Goal: Navigation & Orientation: Understand site structure

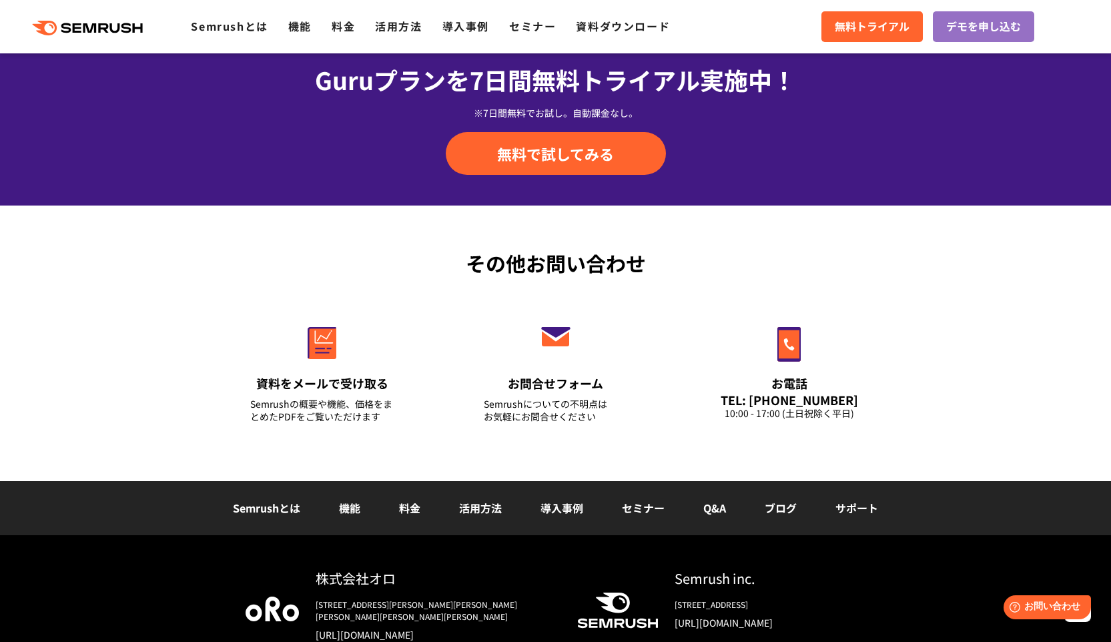
scroll to position [4633, 0]
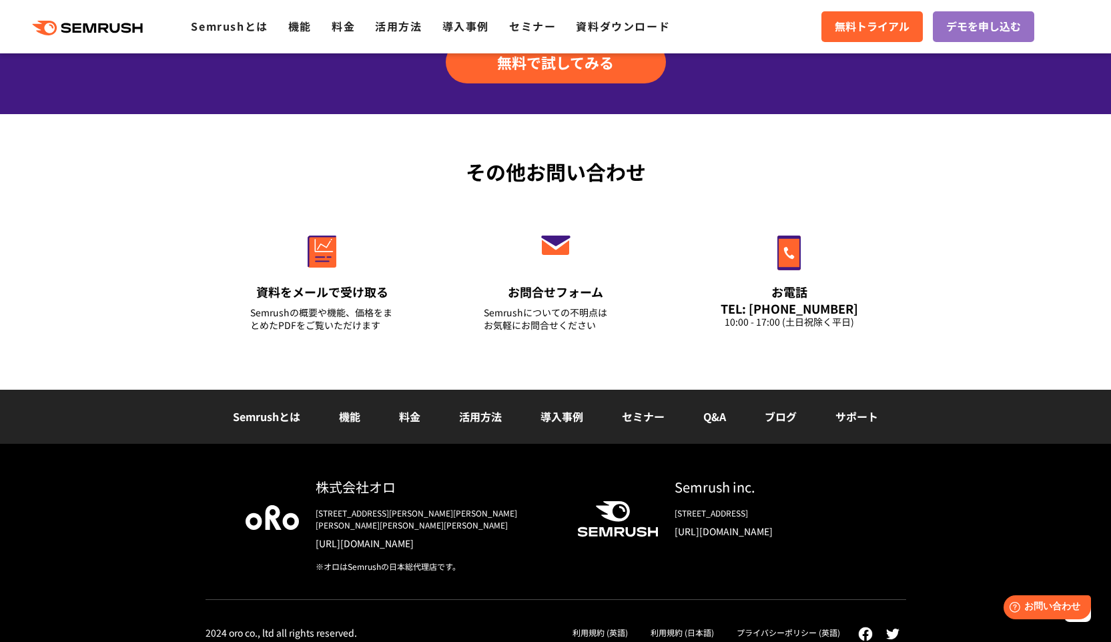
click at [664, 626] on link "利用規約 (日本語)" at bounding box center [681, 631] width 63 height 11
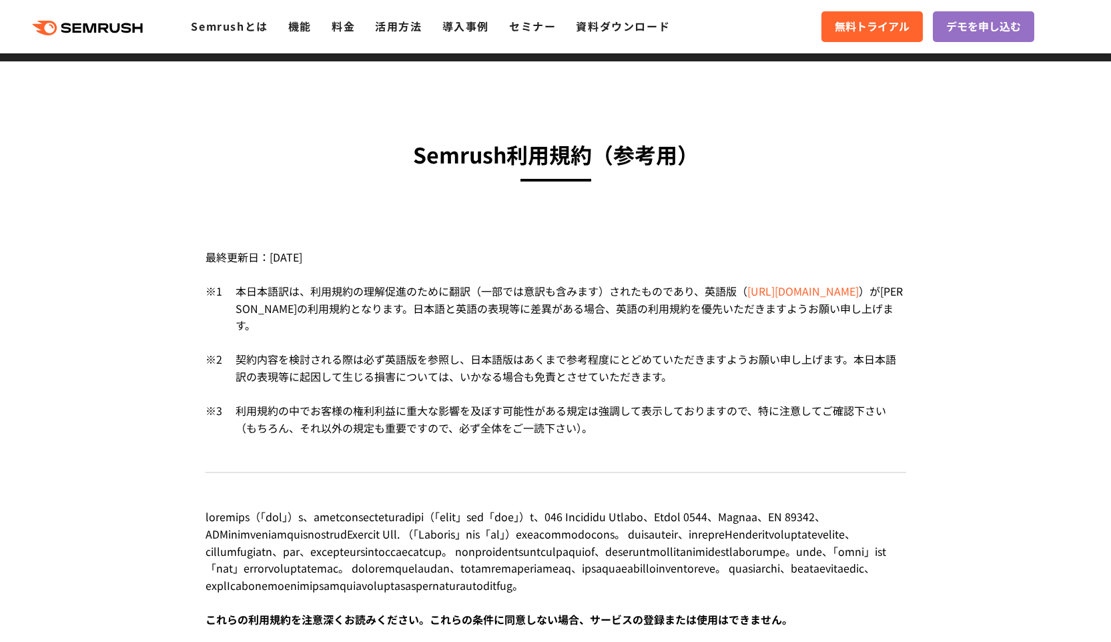
scroll to position [27, 0]
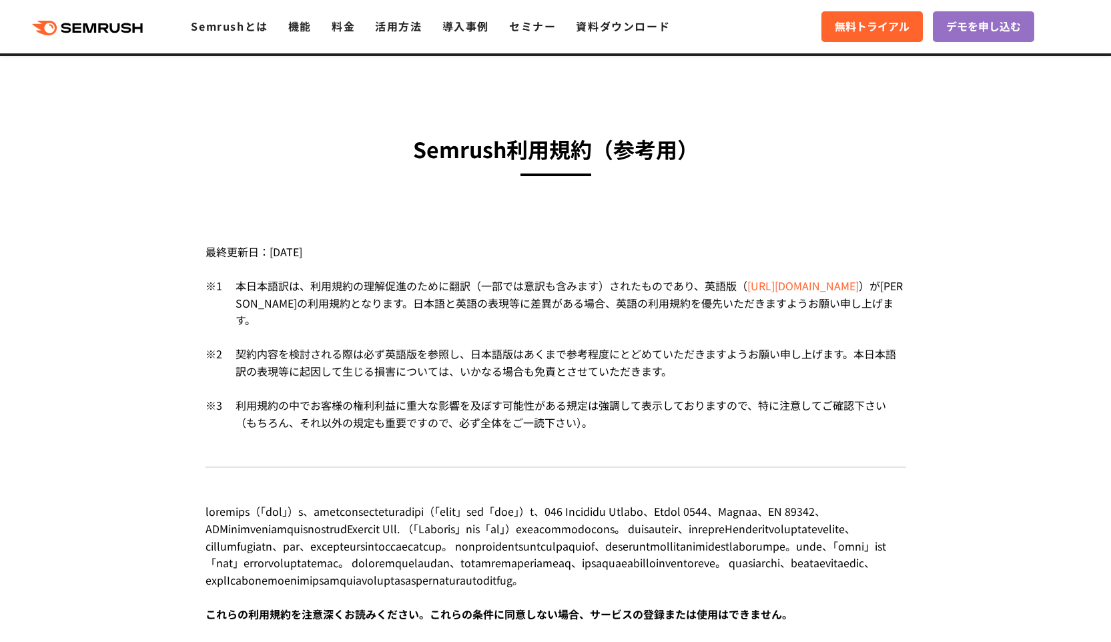
click at [554, 341] on div "本日本語訳は、利用規約の理解促進のために翻訳（一部では意訳も含みます）されたものであり、英語版 （ https://ja.semrush.com/compan…" at bounding box center [564, 311] width 684 height 68
click at [557, 339] on div "本日本語訳は、利用規約の理解促進のために翻訳（一部では意訳も含みます）されたものであり、英語版 （ https://ja.semrush.com/compan…" at bounding box center [564, 311] width 684 height 68
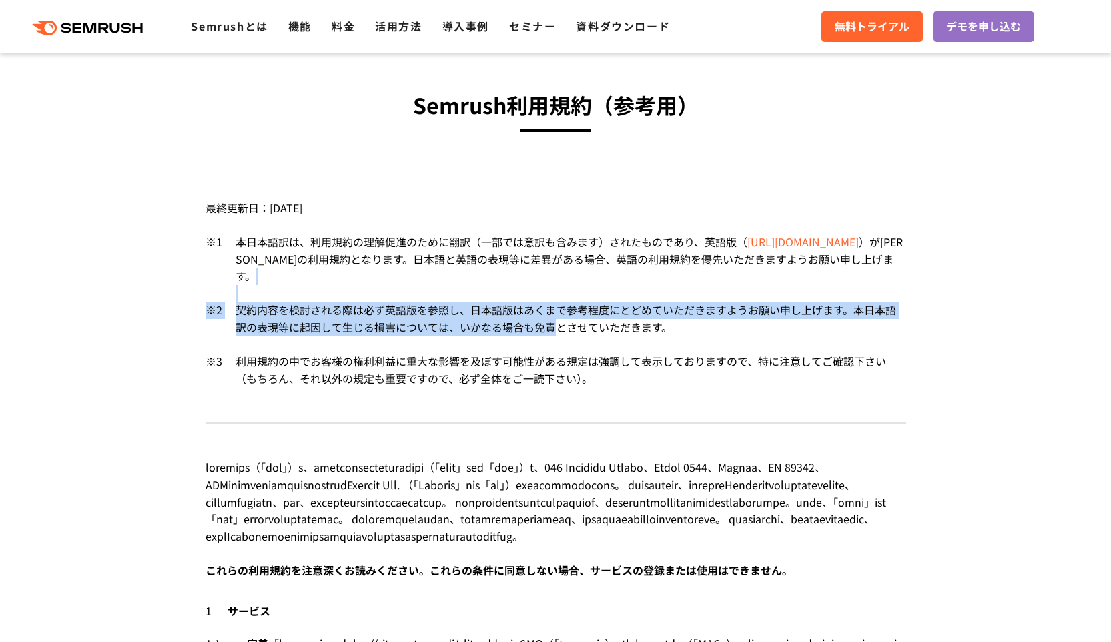
click at [558, 334] on div "最終更新日：2024年12月18日 ※1 本日本語訳は、利用規約の理解促進のために翻訳（一部では意訳も含みます）されたものであり、英語版 （ https://…" at bounding box center [555, 299] width 700 height 249
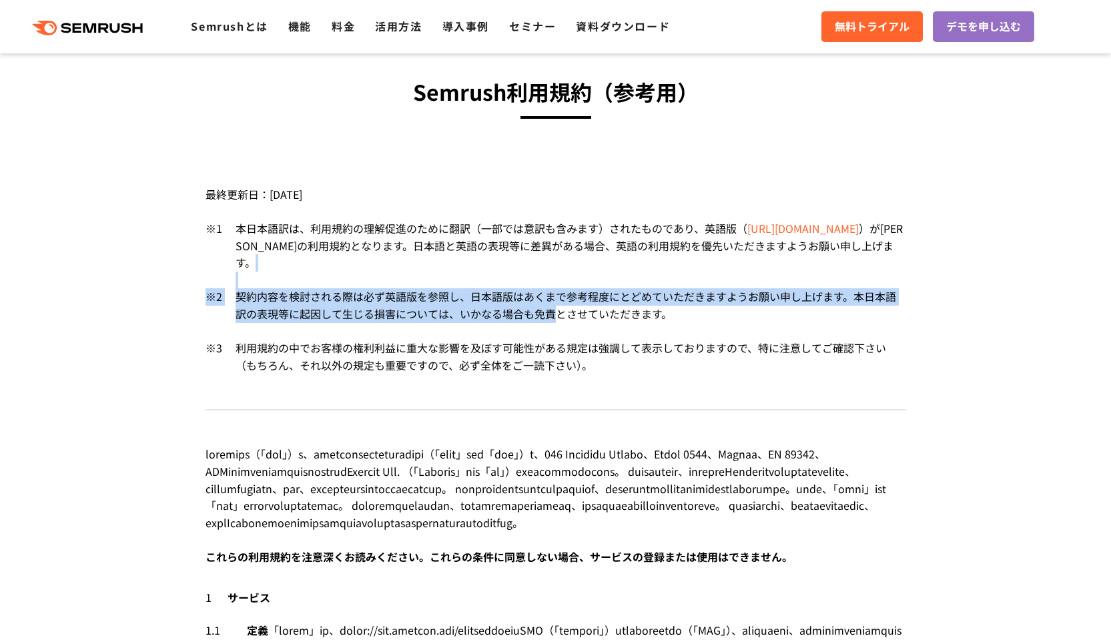
scroll to position [91, 0]
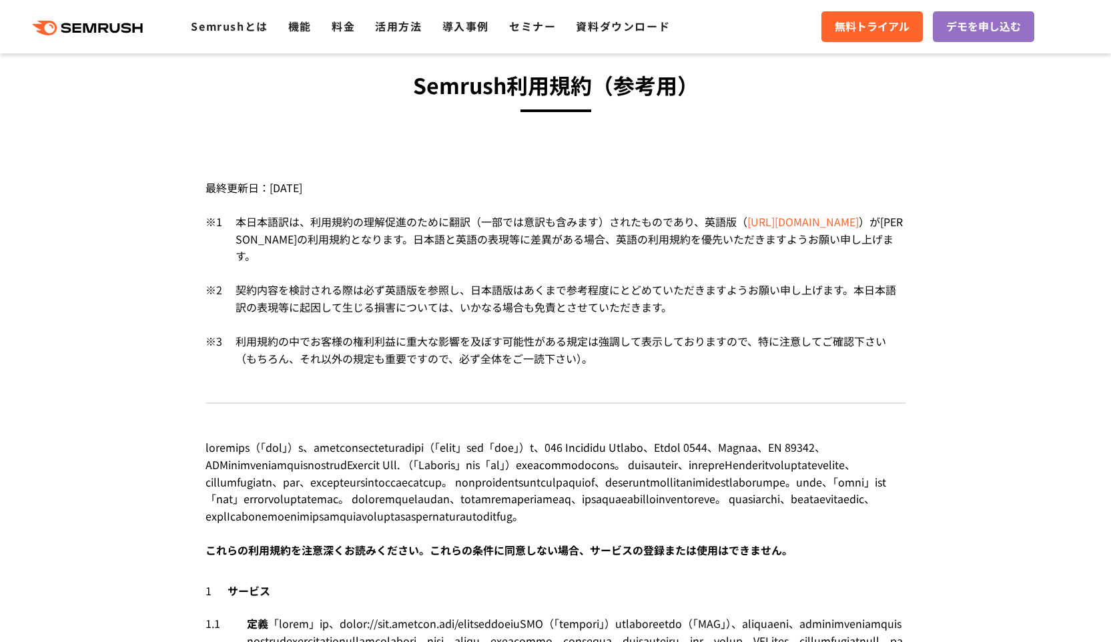
click at [565, 361] on div "利用規約の中でお客様の権利利益に重大な影響を及ぼす可能性がある規定は強調して表示しておりますので、特に注意してご確認下さい（もちろん、それ以外の規定も重要です…" at bounding box center [564, 350] width 684 height 34
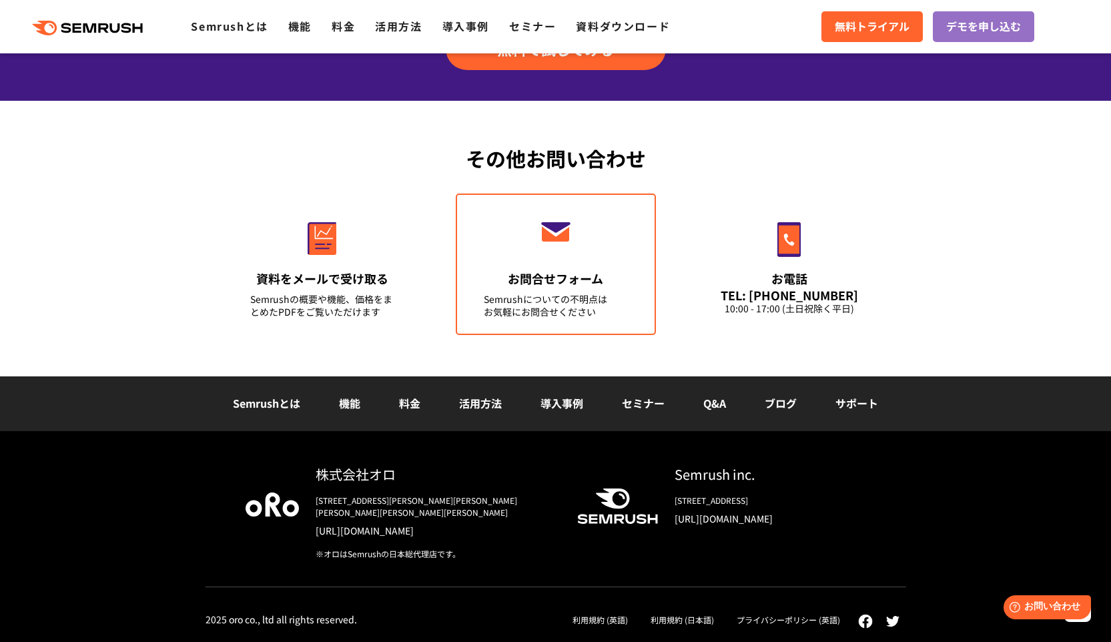
scroll to position [9635, 0]
click at [809, 622] on link "プライバシーポリシー (英語)" at bounding box center [787, 619] width 103 height 11
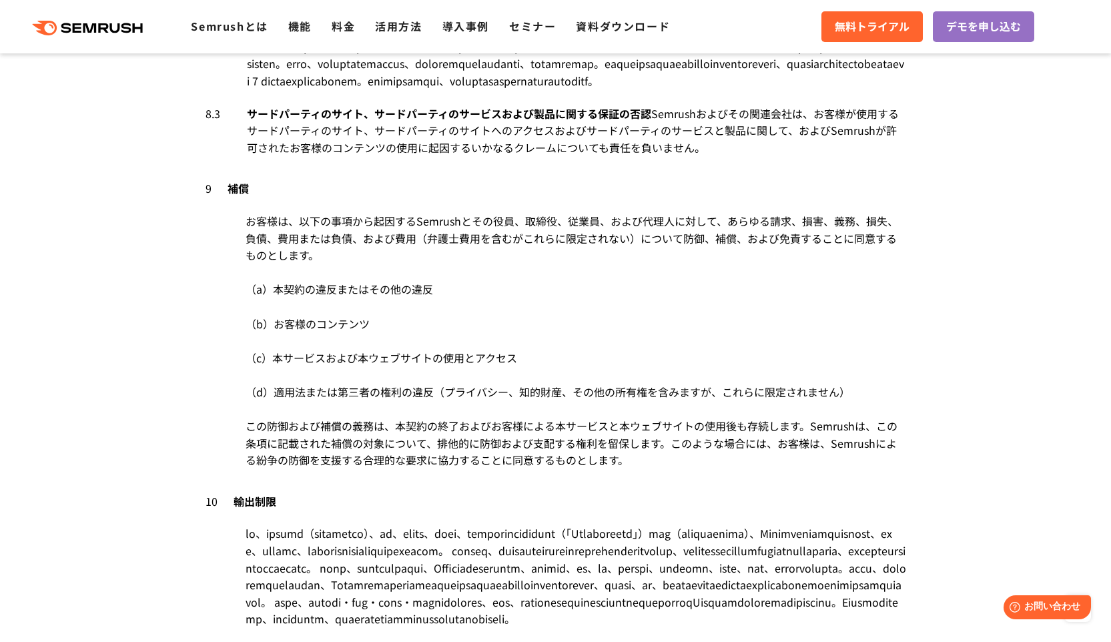
scroll to position [6425, 0]
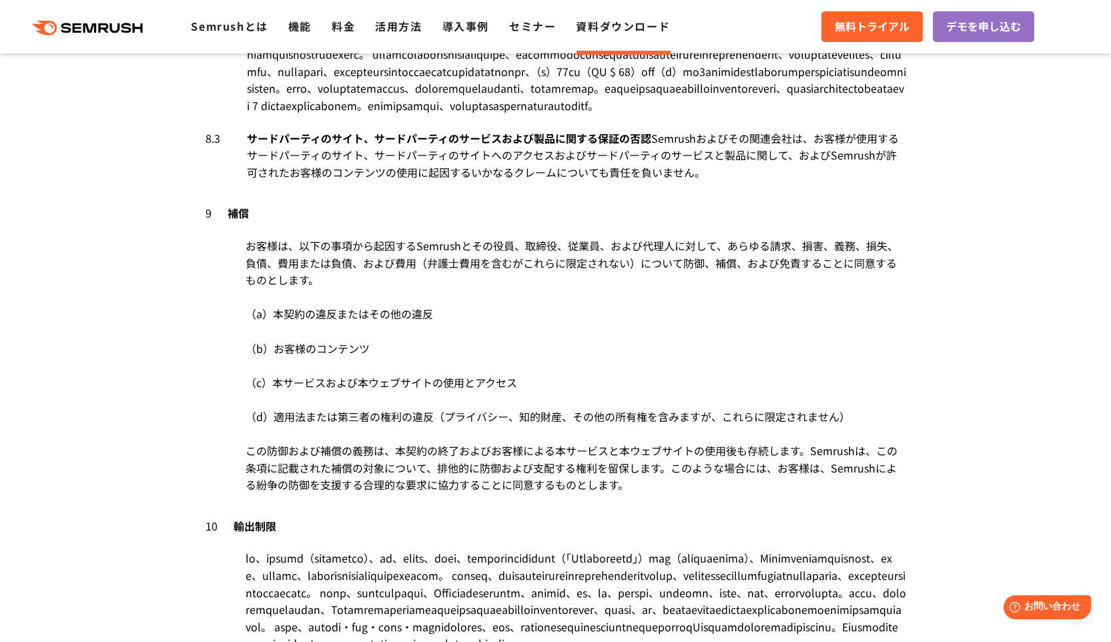
click at [607, 24] on link "資料ダウンロード" at bounding box center [623, 26] width 94 height 16
click at [516, 26] on link "セミナー" at bounding box center [532, 26] width 47 height 16
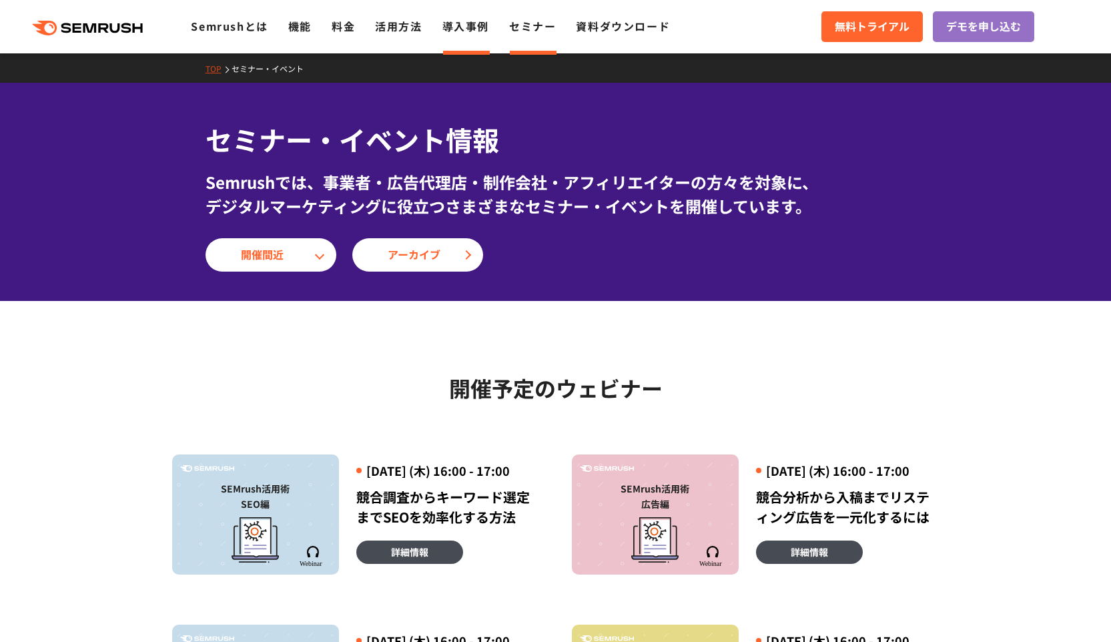
click at [468, 23] on link "導入事例" at bounding box center [465, 26] width 47 height 16
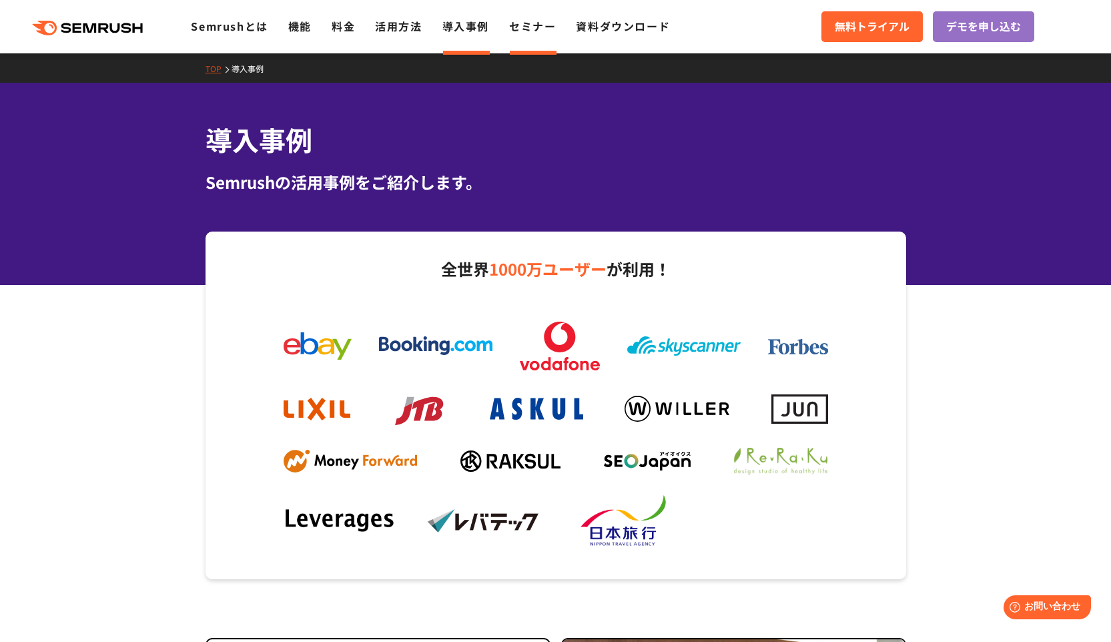
click at [544, 24] on link "セミナー" at bounding box center [532, 26] width 47 height 16
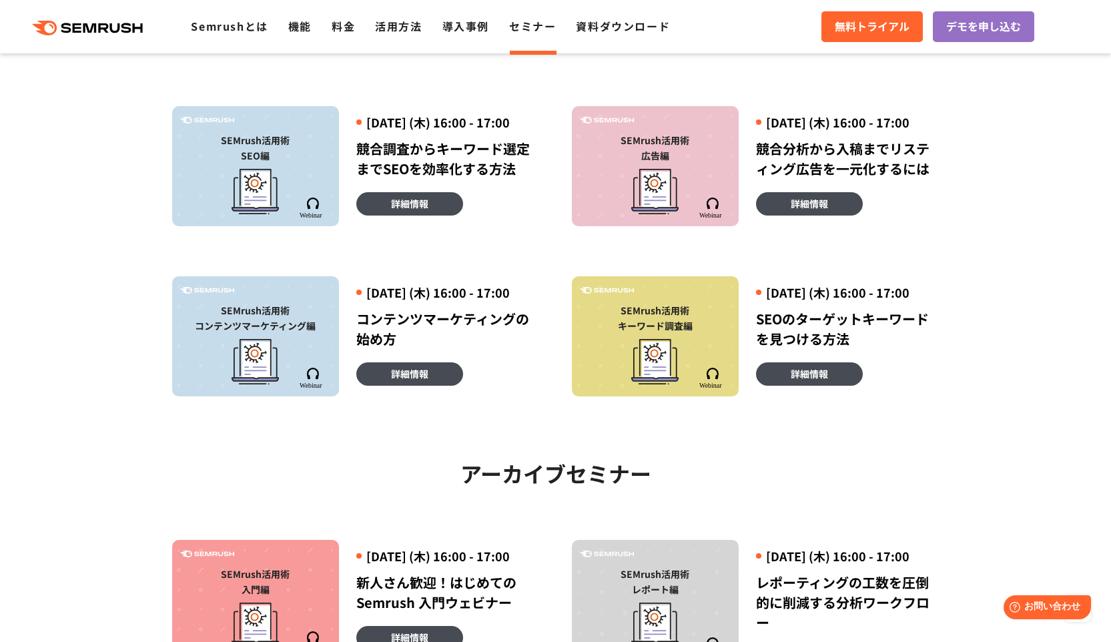
scroll to position [311, 0]
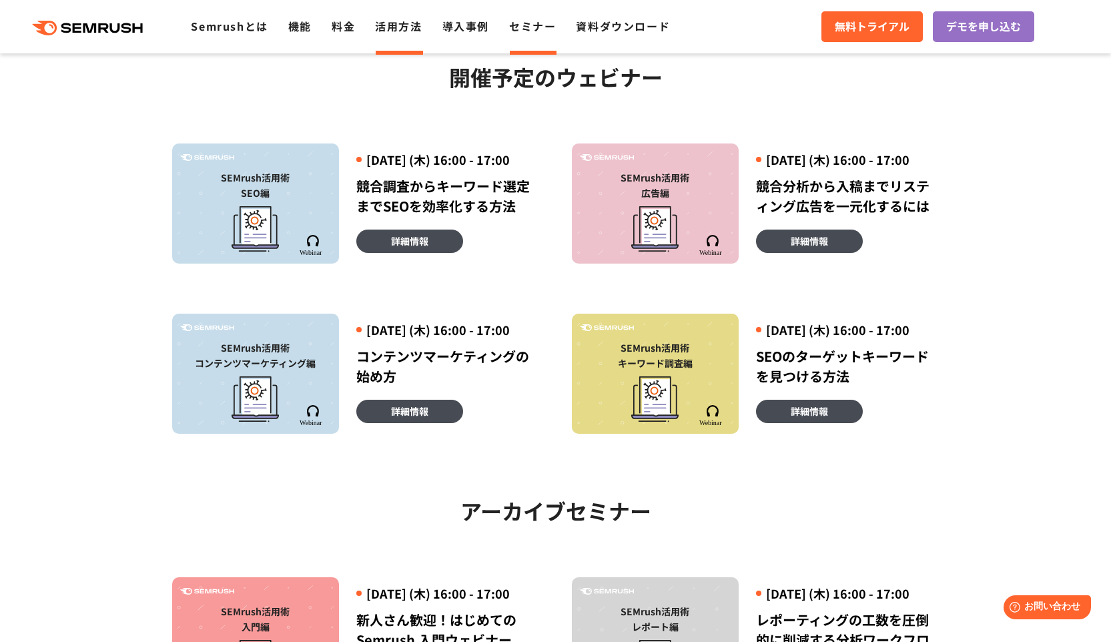
click at [398, 25] on link "活用方法" at bounding box center [398, 26] width 47 height 16
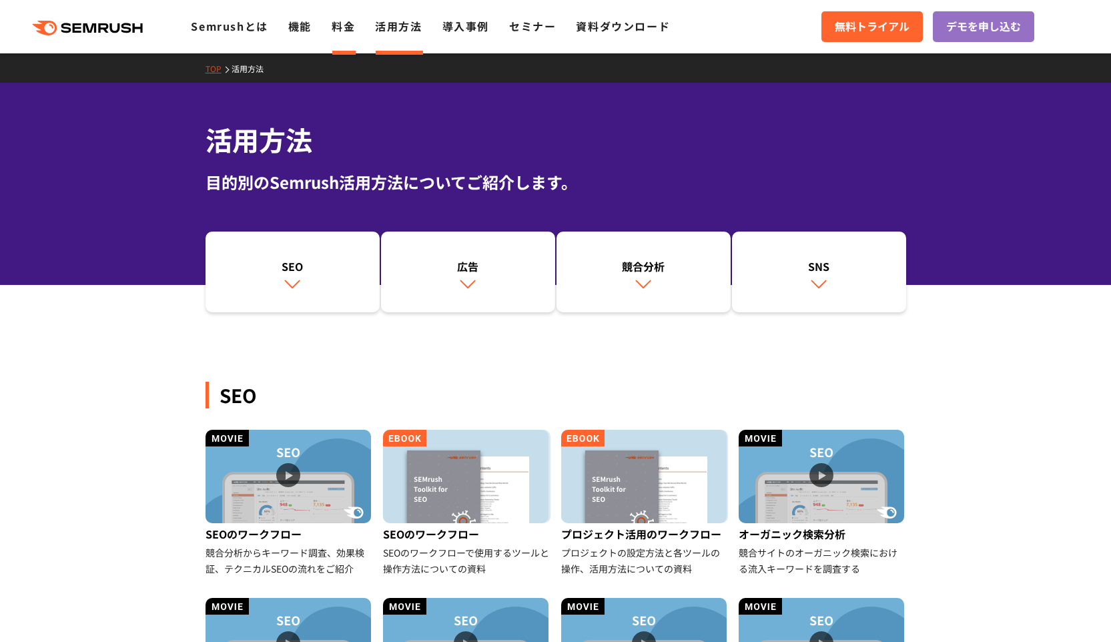
click at [334, 31] on link "料金" at bounding box center [342, 26] width 23 height 16
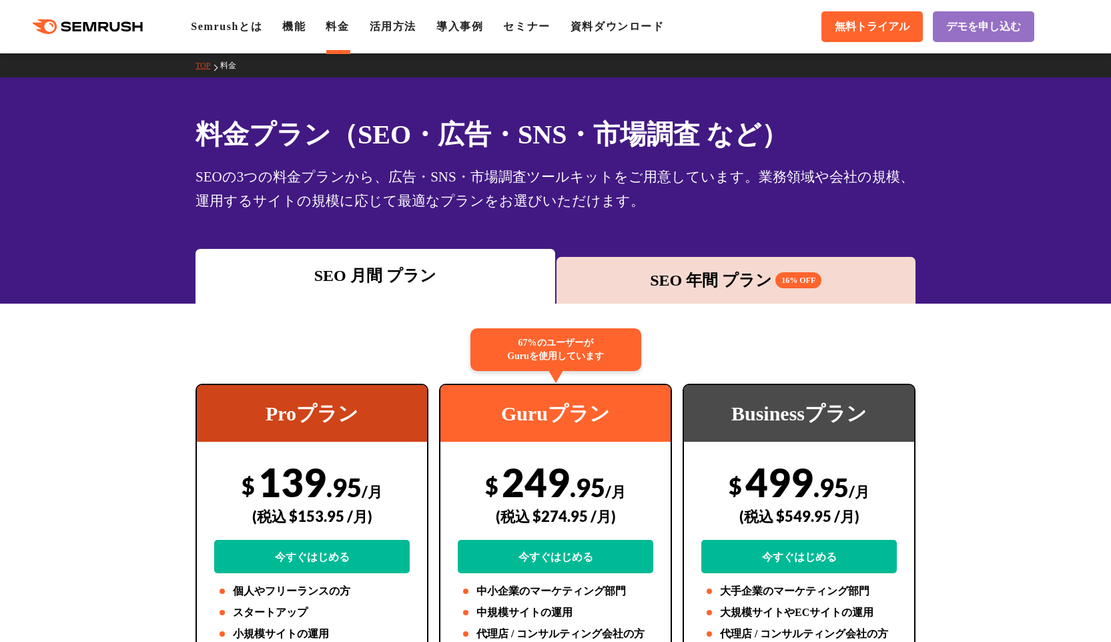
click at [303, 35] on div ".cls {fill: #FF642D;} .cls {fill: #FF642D;} Semrushとは 機能 料金 活用方法 導入事例 セミナー 資料ダウ…" at bounding box center [555, 27] width 1111 height 40
click at [303, 27] on link "機能" at bounding box center [293, 26] width 23 height 11
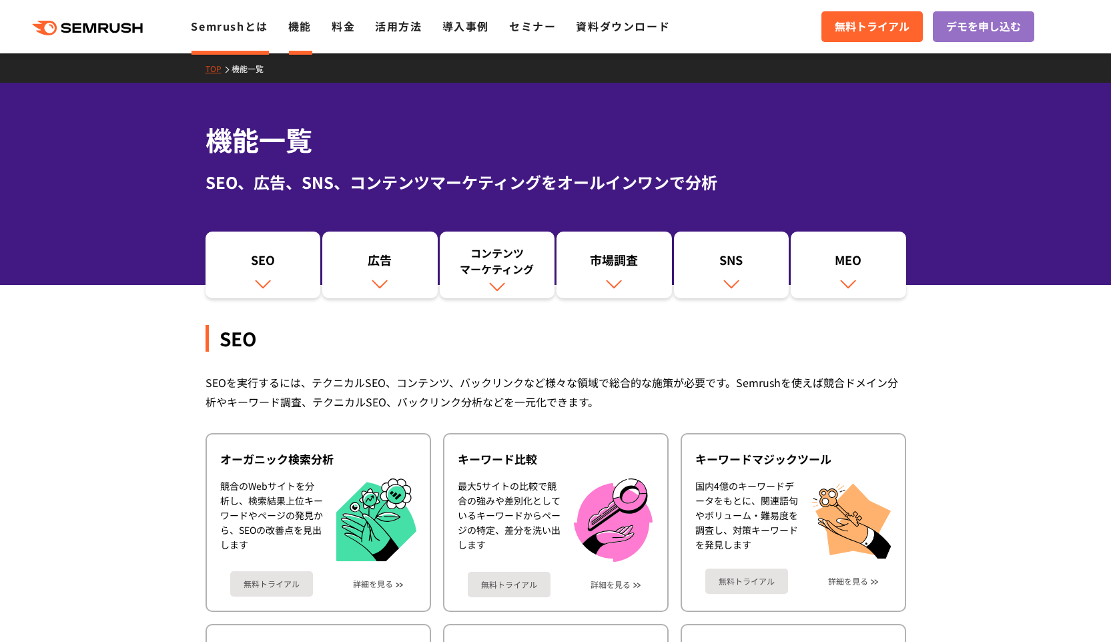
click at [242, 26] on link "Semrushとは" at bounding box center [229, 26] width 77 height 16
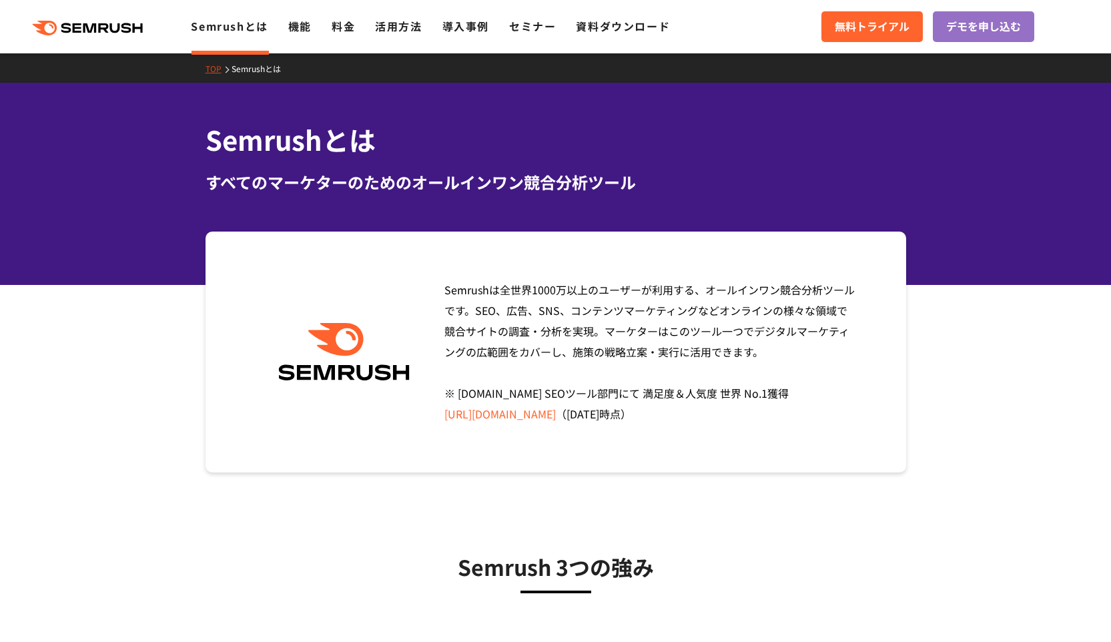
click at [81, 36] on div ".cls {fill: #FF642D;} .cls {fill: #FF642D;} Semrushとは 機能 料金 活用方法 導入事例 セミナー 資料ダウ…" at bounding box center [555, 27] width 1111 height 40
click at [85, 23] on icon ".cls {fill: #FF642D;}" at bounding box center [88, 28] width 151 height 15
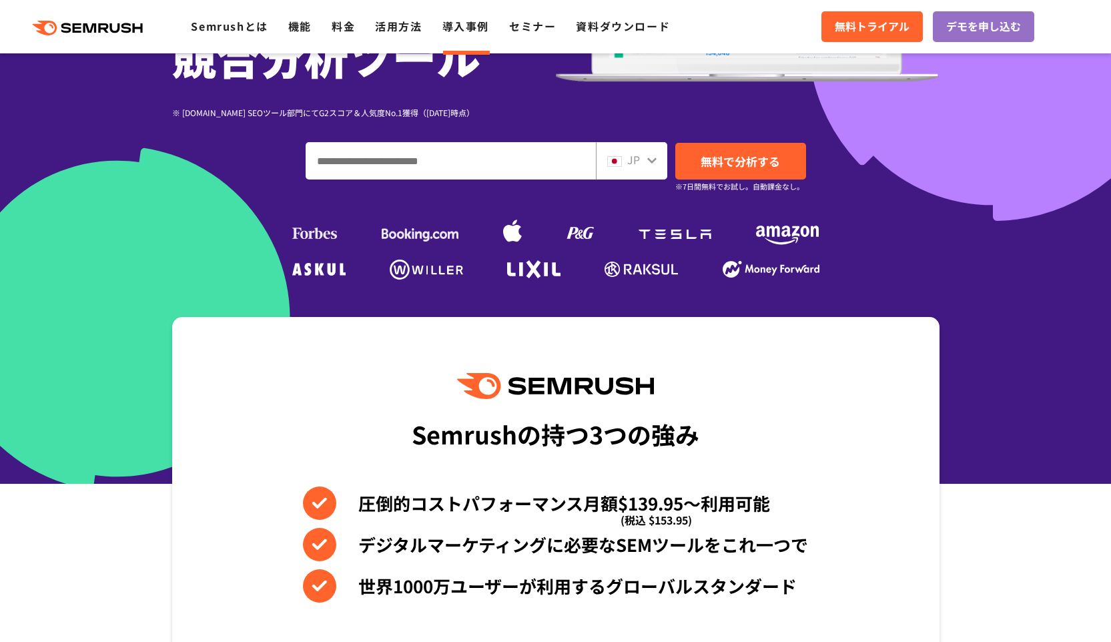
scroll to position [290, 0]
